Goal: Task Accomplishment & Management: Manage account settings

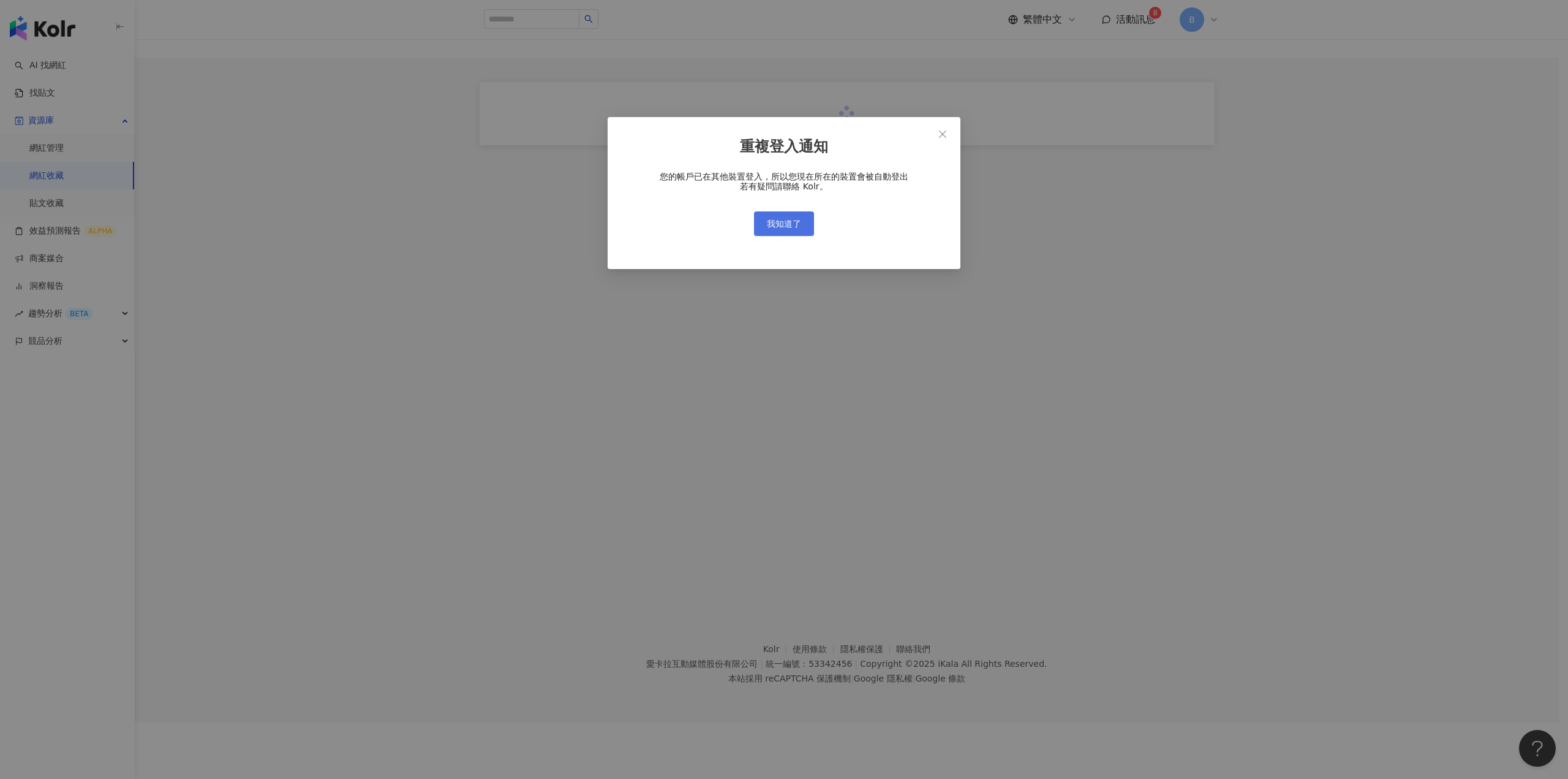
scroll to position [56, 0]
click at [795, 223] on span "我知道了" at bounding box center [784, 223] width 35 height 10
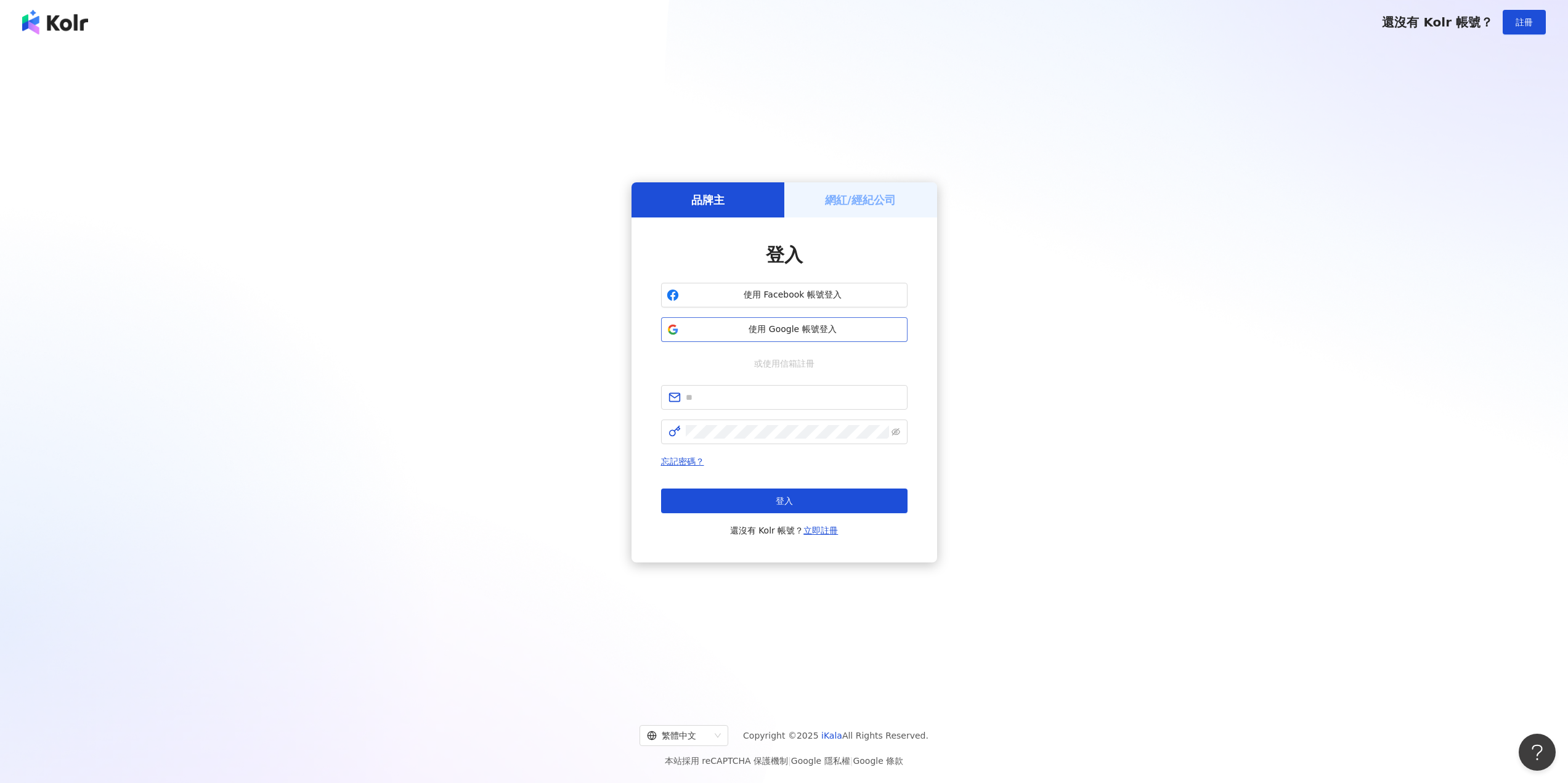
click at [744, 327] on span "使用 Google 帳號登入" at bounding box center [793, 329] width 218 height 12
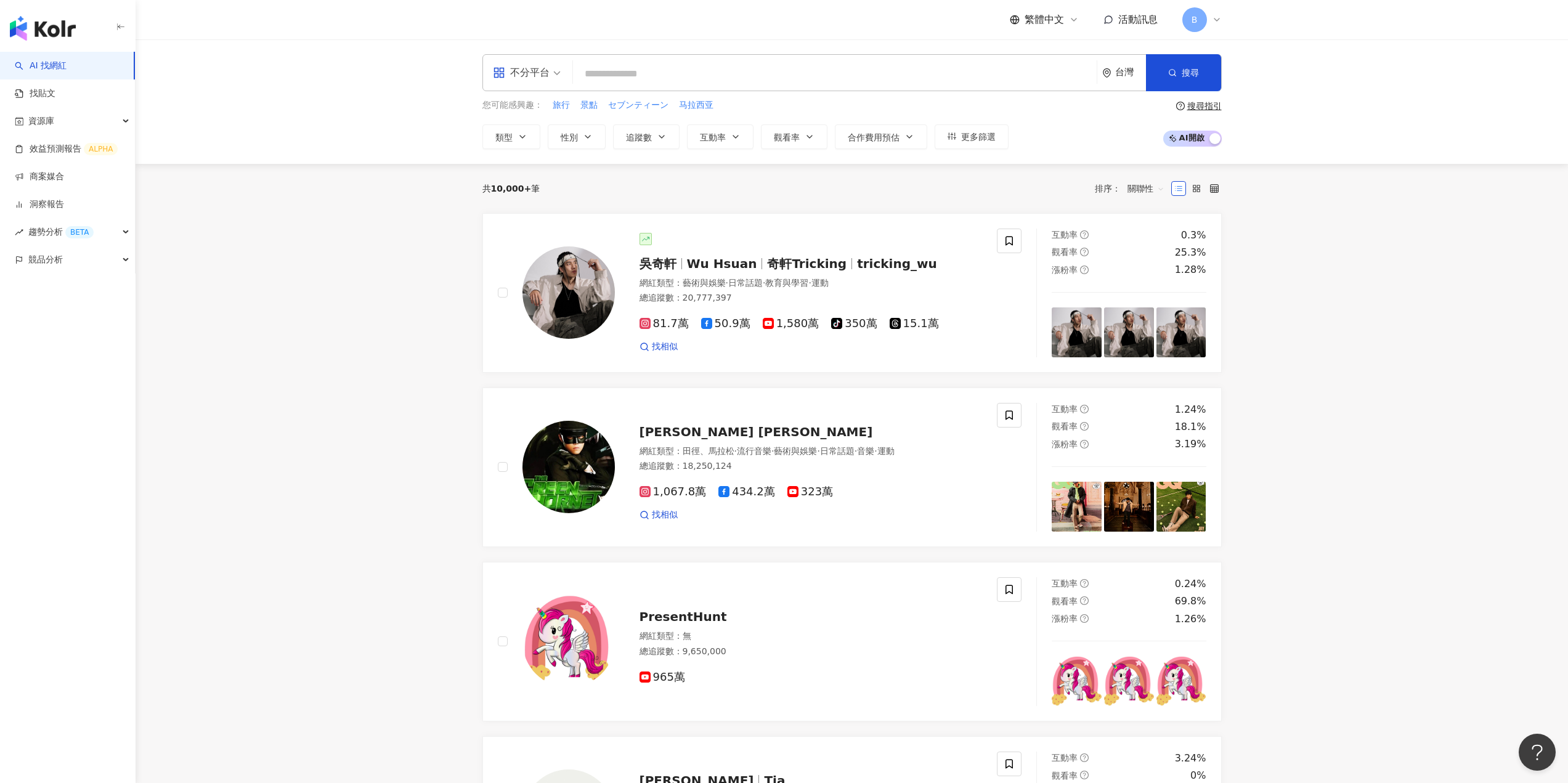
click at [1207, 15] on div "B" at bounding box center [1202, 19] width 39 height 25
click at [1238, 201] on link "個人資料設定" at bounding box center [1232, 198] width 52 height 10
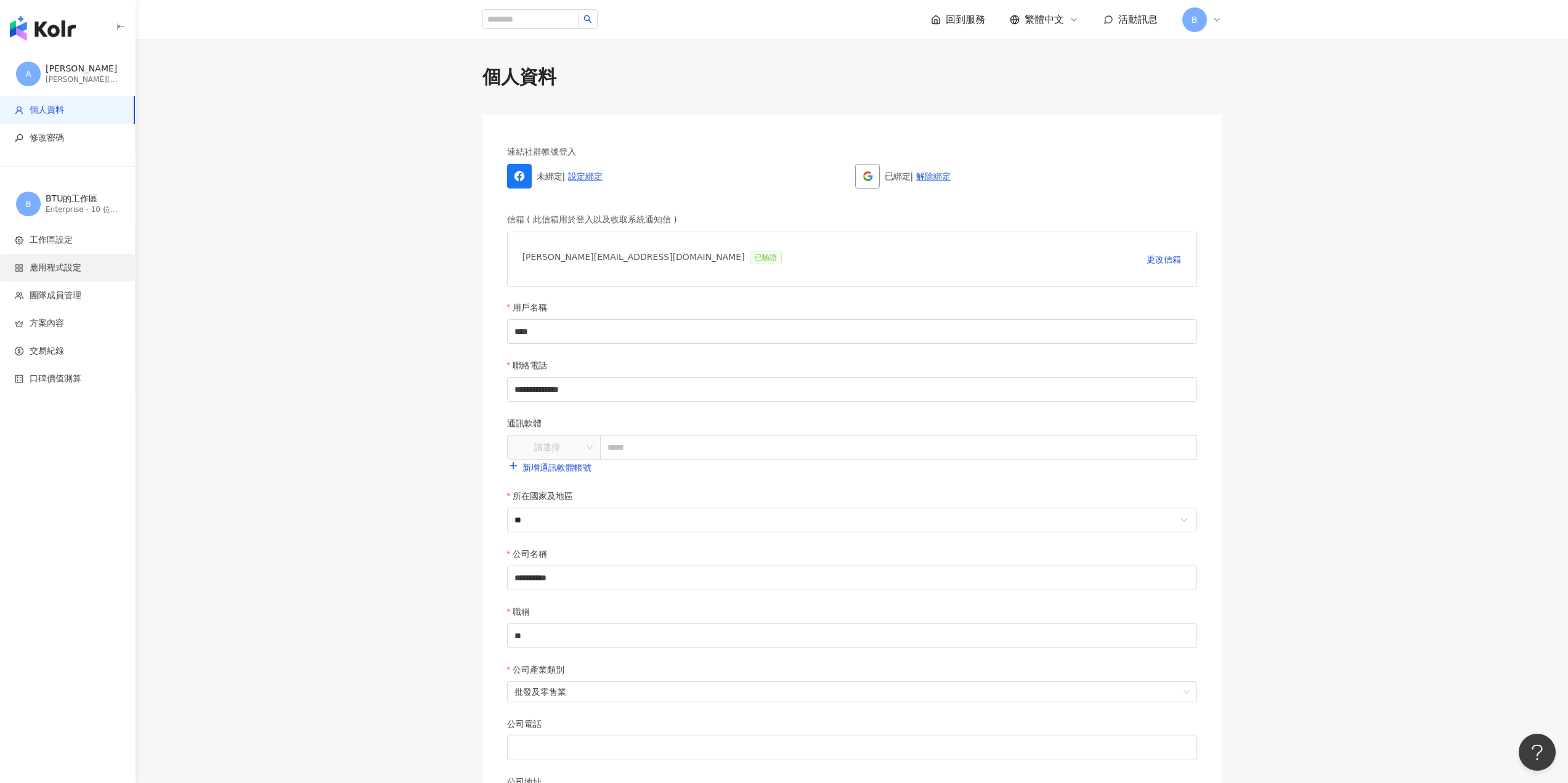
click at [41, 262] on span "應用程式設定" at bounding box center [55, 267] width 52 height 12
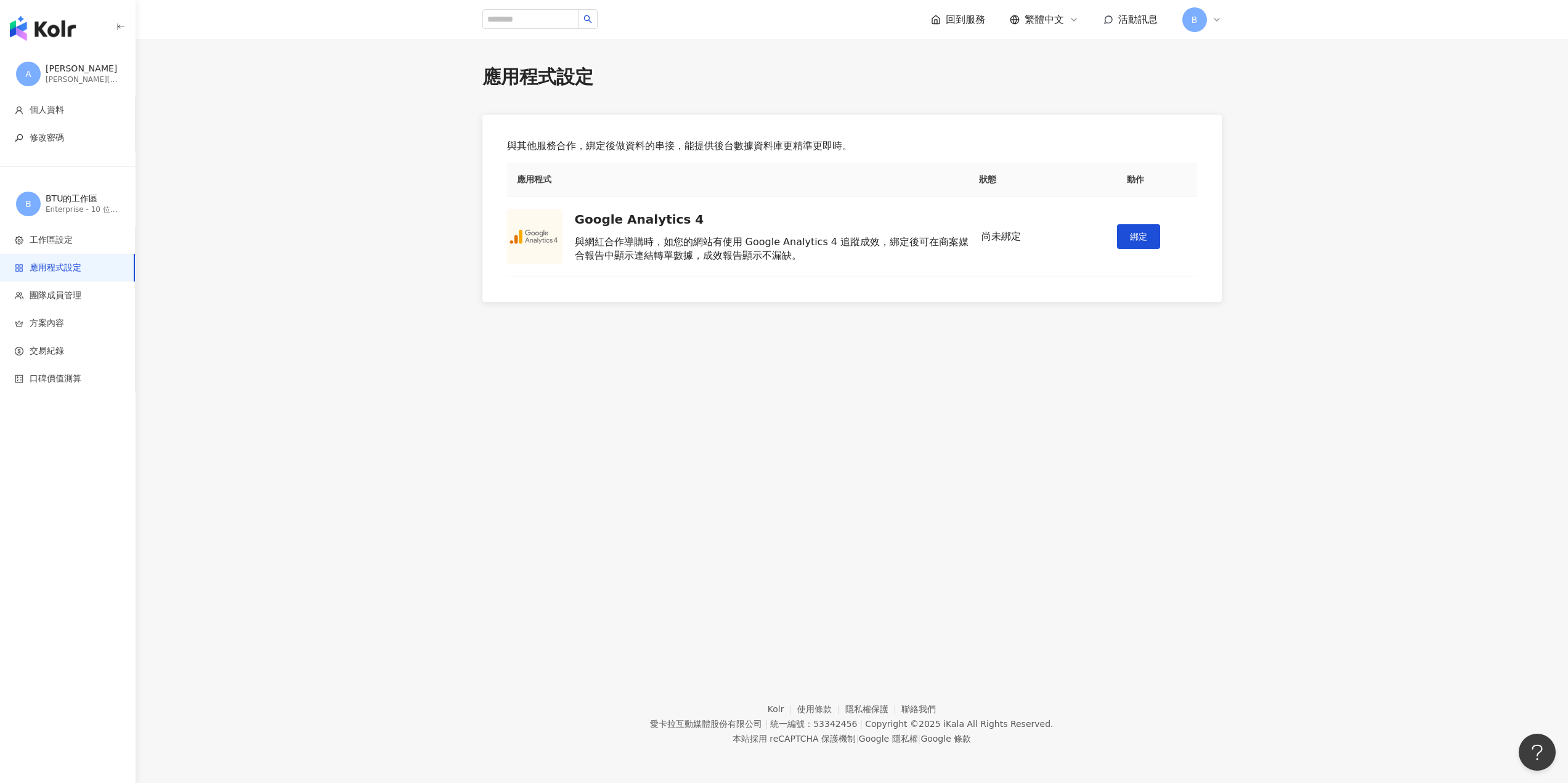
click at [978, 4] on div "回到服務 繁體中文 活動訊息 B" at bounding box center [852, 19] width 739 height 39
click at [954, 26] on span "回到服務" at bounding box center [965, 19] width 39 height 14
